Goal: Find contact information: Find contact information

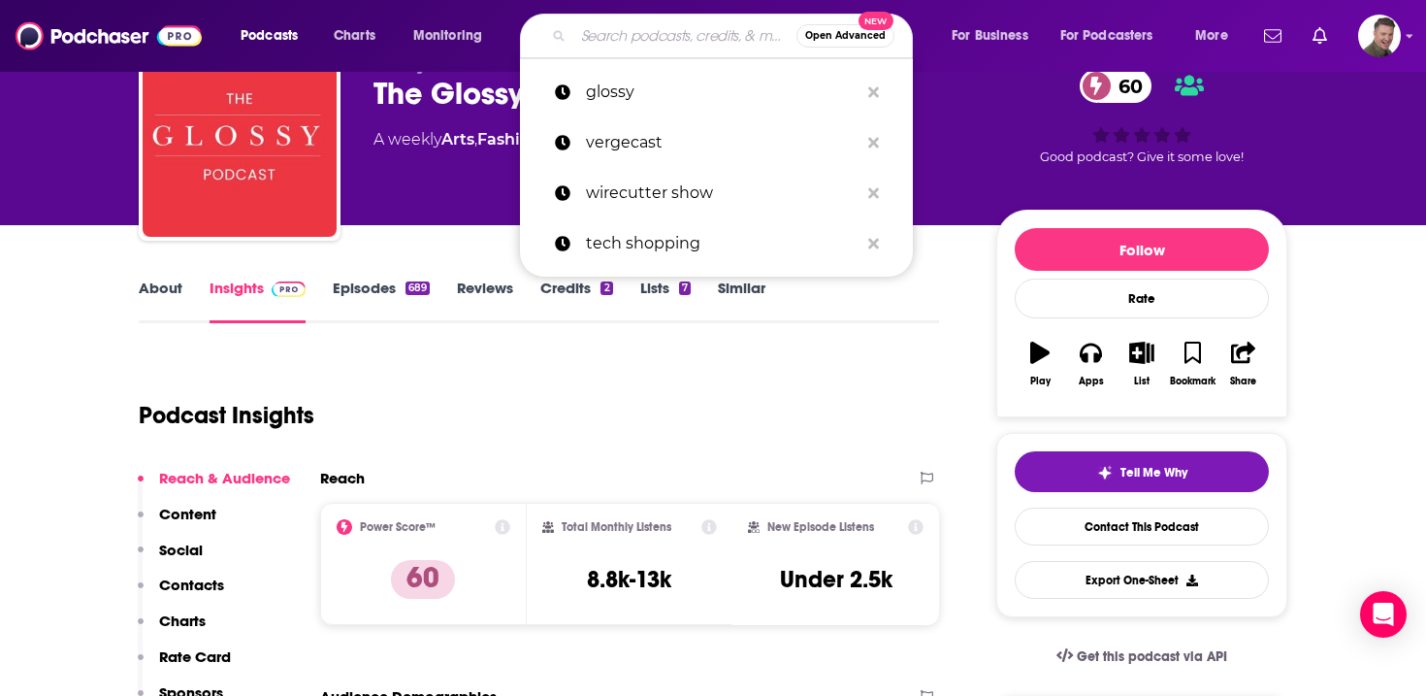
click at [673, 37] on input "Search podcasts, credits, & more..." at bounding box center [685, 35] width 223 height 31
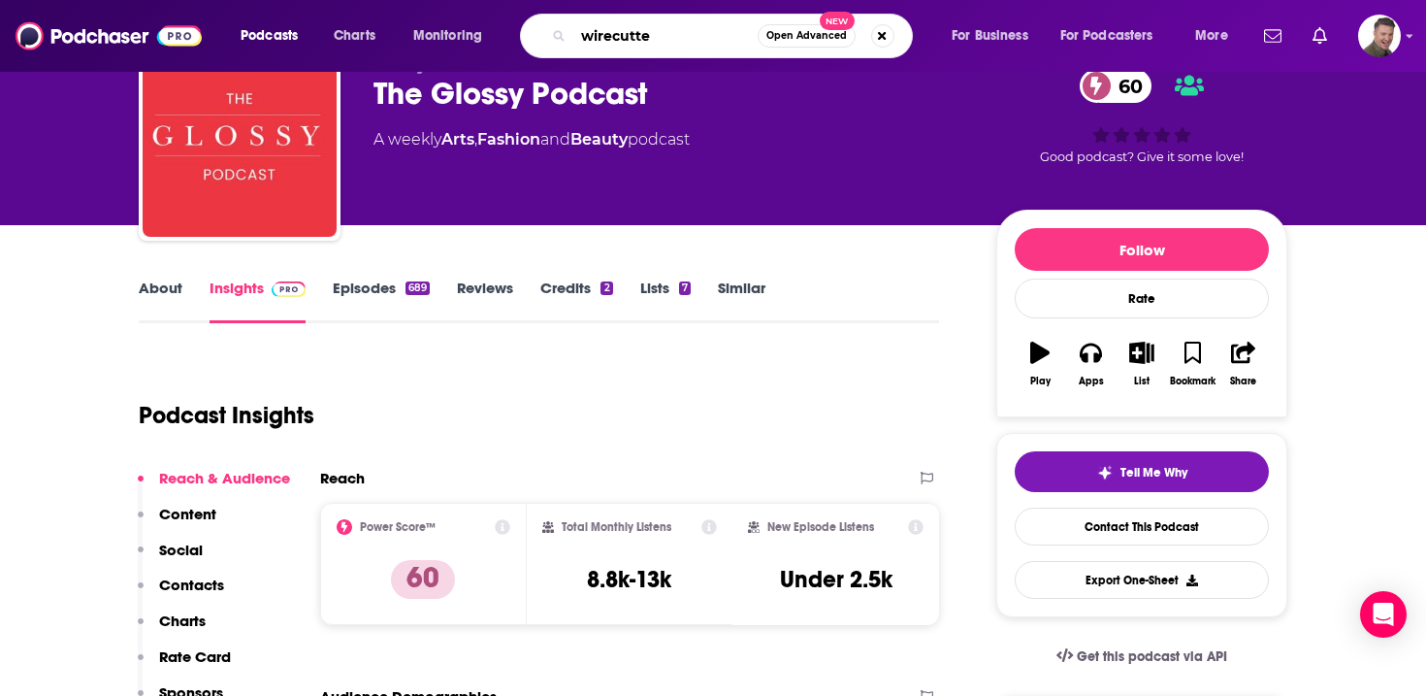
type input "wirecutter"
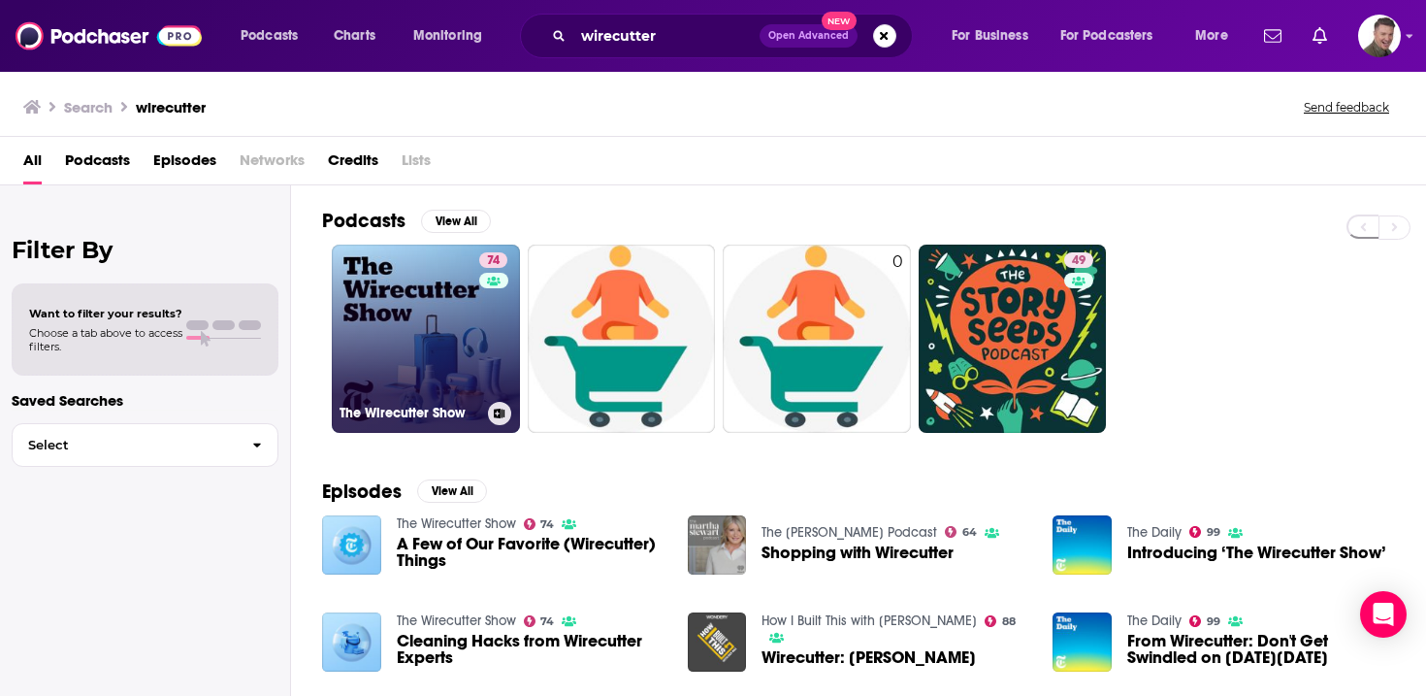
click at [460, 341] on link "74 The Wirecutter Show" at bounding box center [426, 339] width 188 height 188
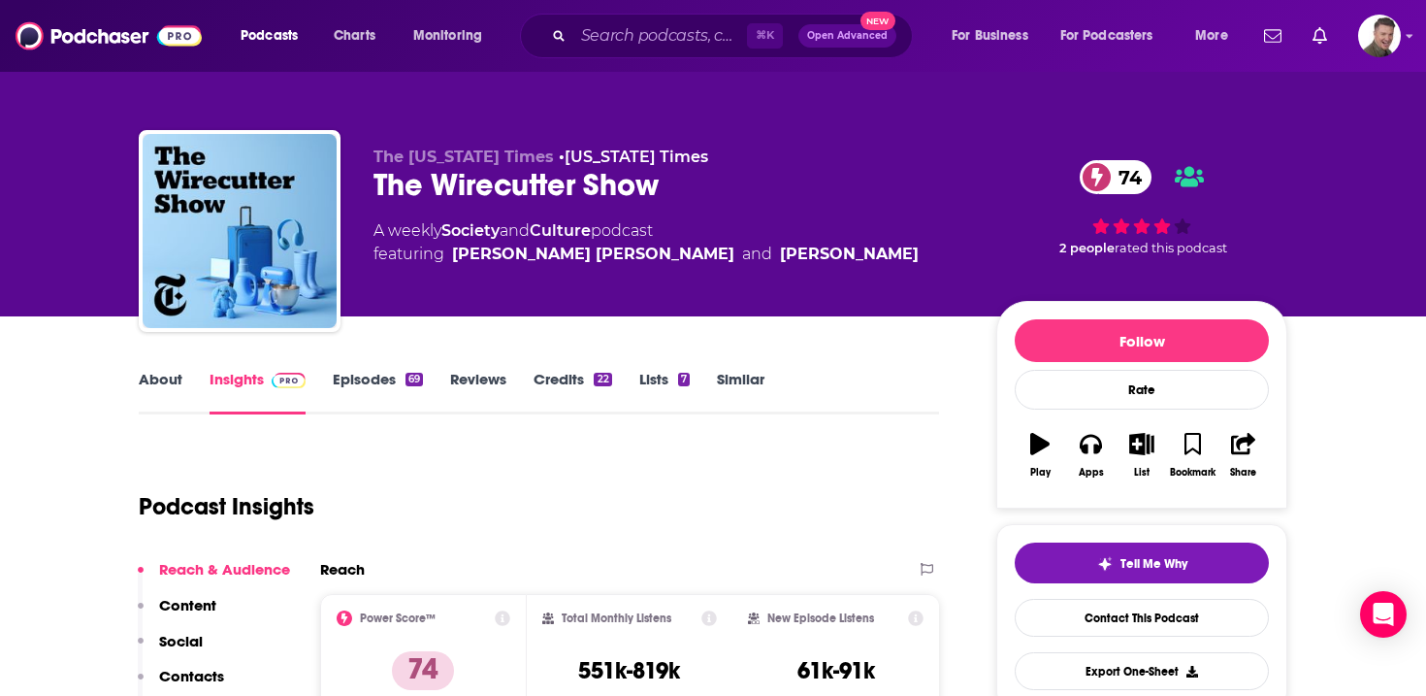
scroll to position [207, 0]
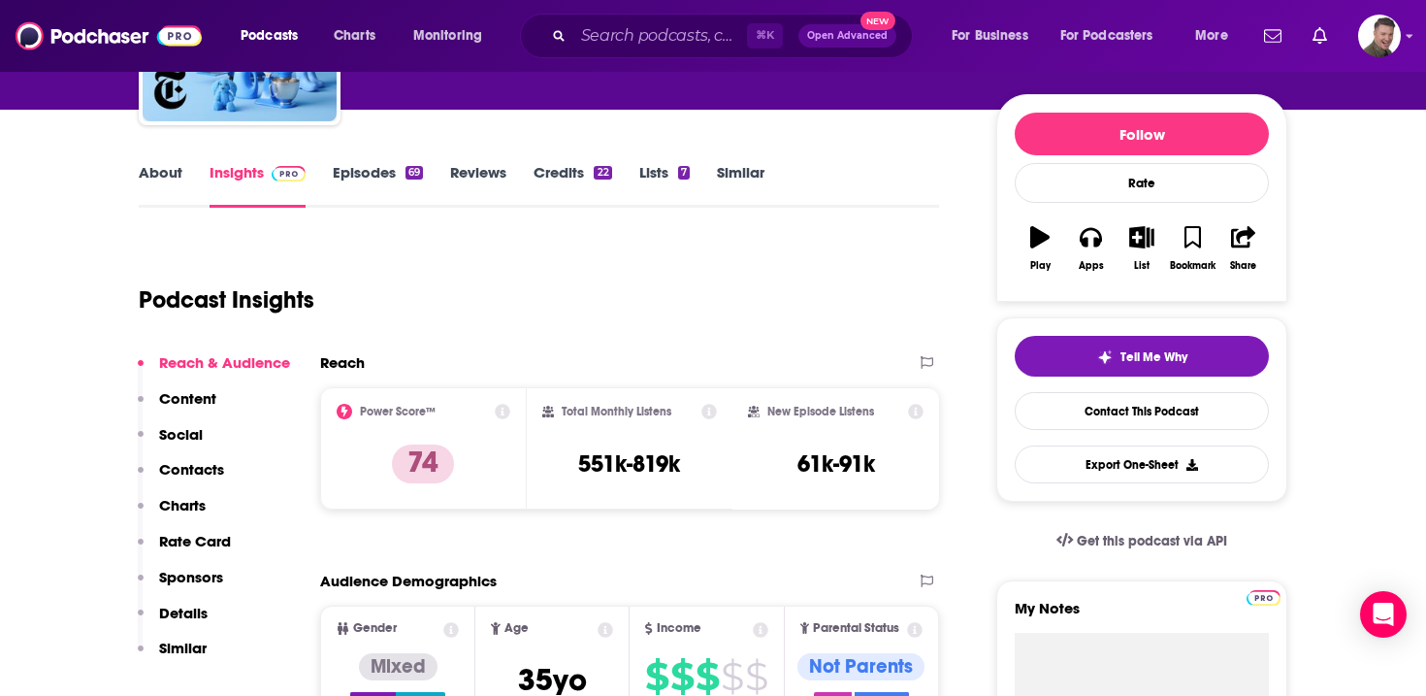
click at [189, 461] on p "Contacts" at bounding box center [191, 469] width 65 height 18
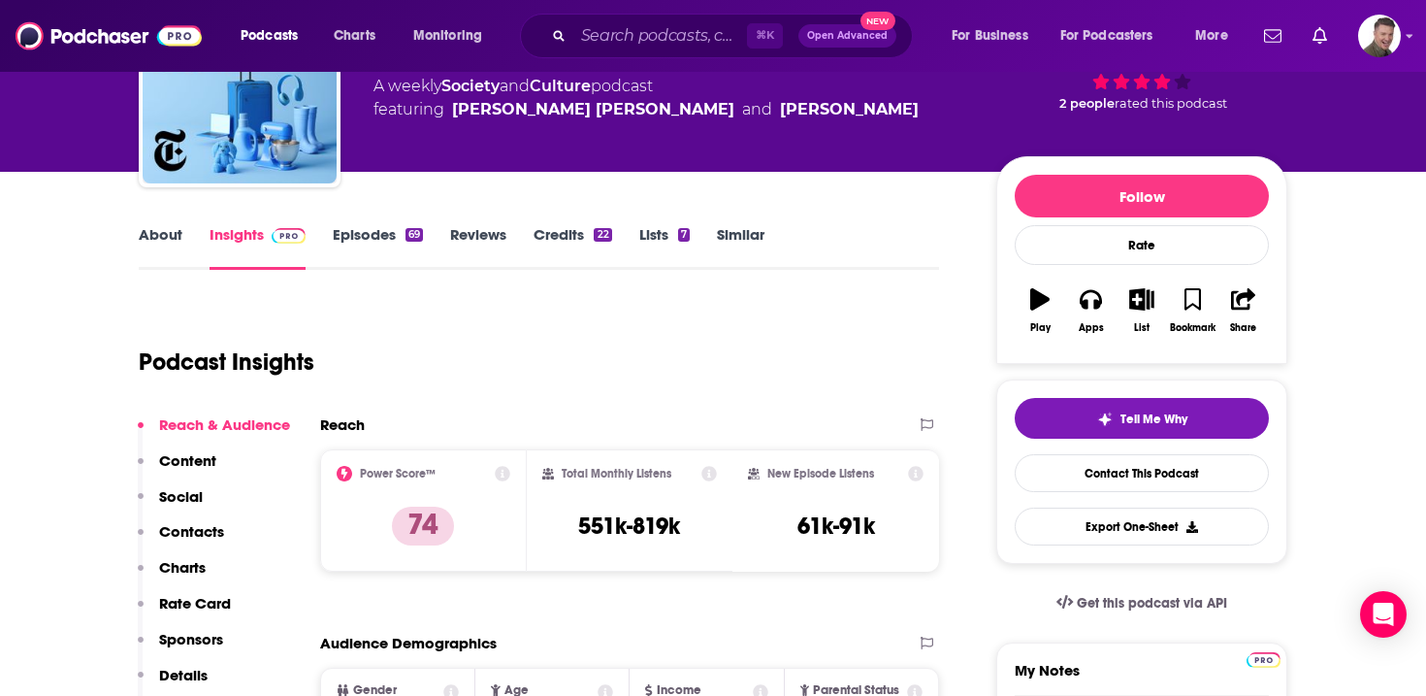
scroll to position [76, 0]
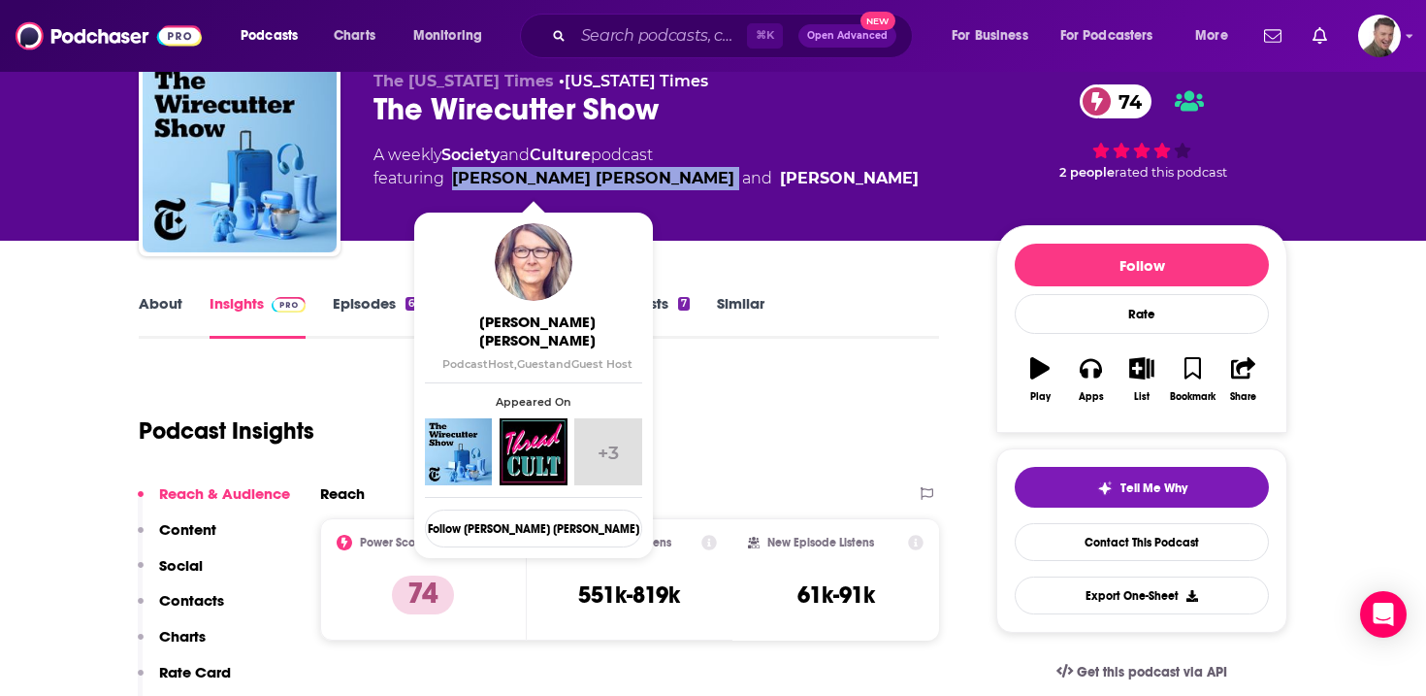
drag, startPoint x: 619, startPoint y: 183, endPoint x: 456, endPoint y: 180, distance: 163.1
click at [456, 180] on span "featuring [PERSON_NAME] [PERSON_NAME] and [PERSON_NAME]" at bounding box center [646, 178] width 545 height 23
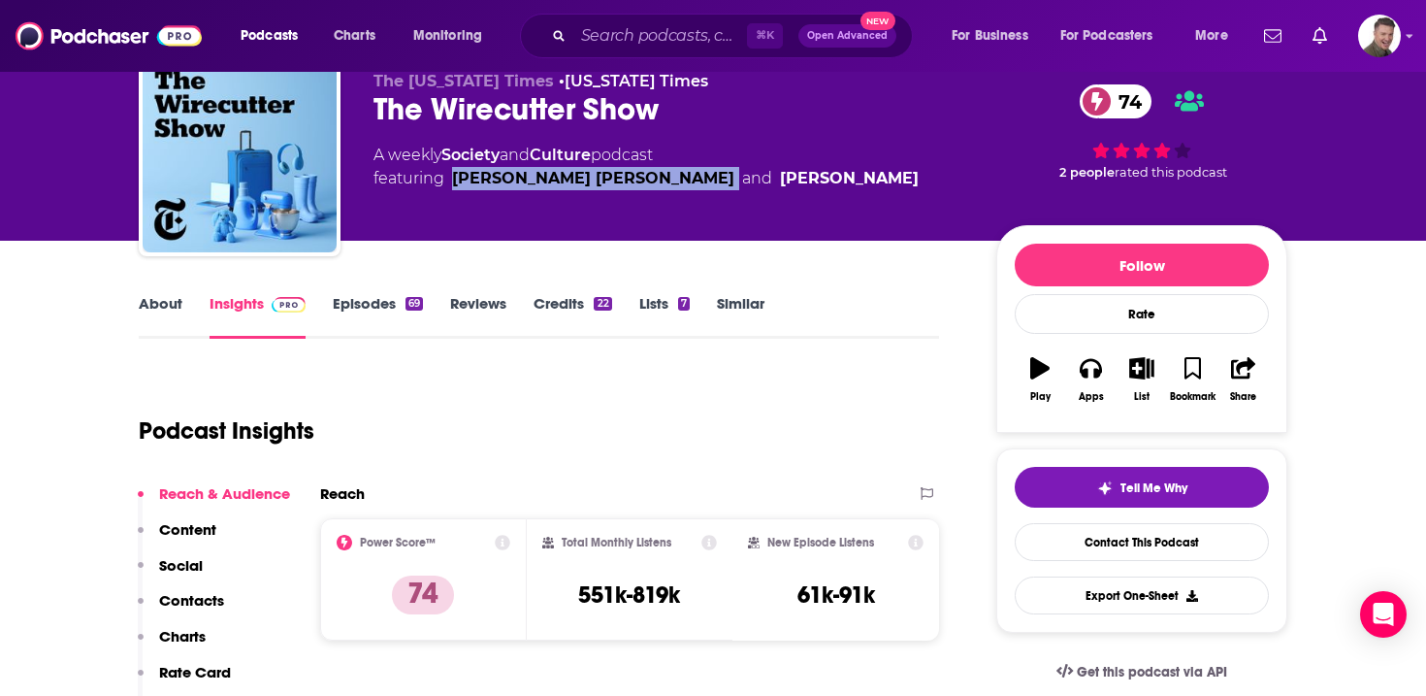
copy link "[PERSON_NAME] [PERSON_NAME]"
